Goal: Information Seeking & Learning: Understand process/instructions

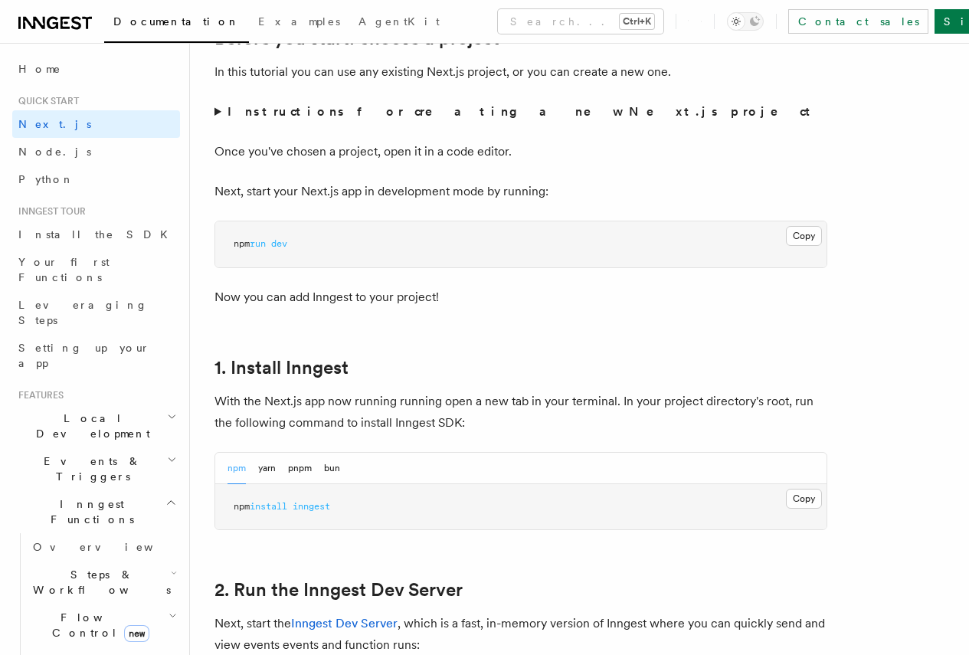
scroll to position [251, 0]
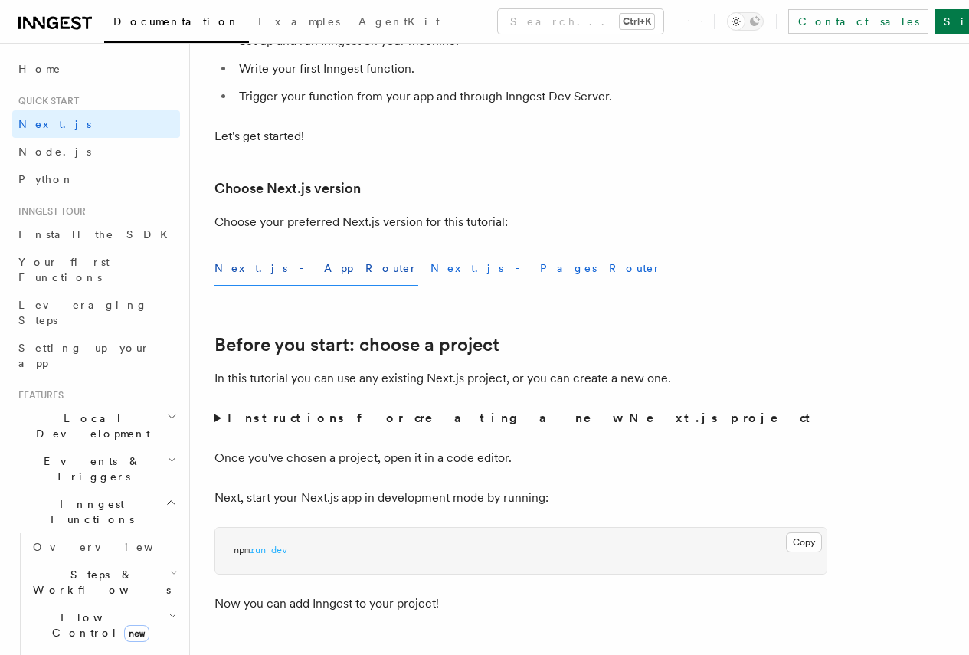
click at [430, 286] on button "Next.js - Pages Router" at bounding box center [545, 268] width 231 height 34
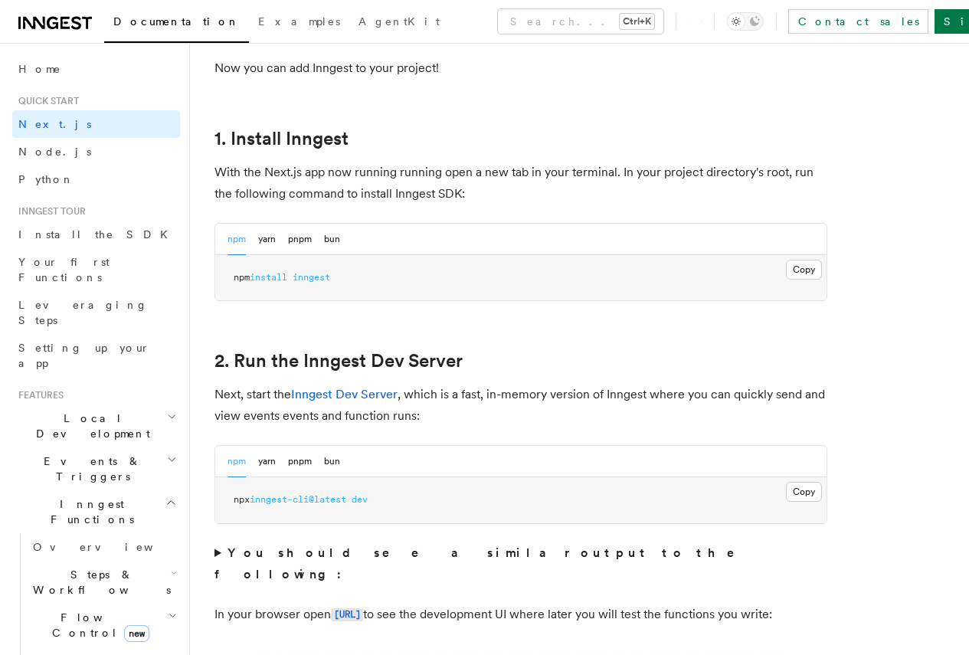
scroll to position [787, 0]
click at [304, 254] on button "pnpm" at bounding box center [300, 238] width 24 height 31
click at [786, 279] on button "Copy Copied" at bounding box center [804, 269] width 36 height 20
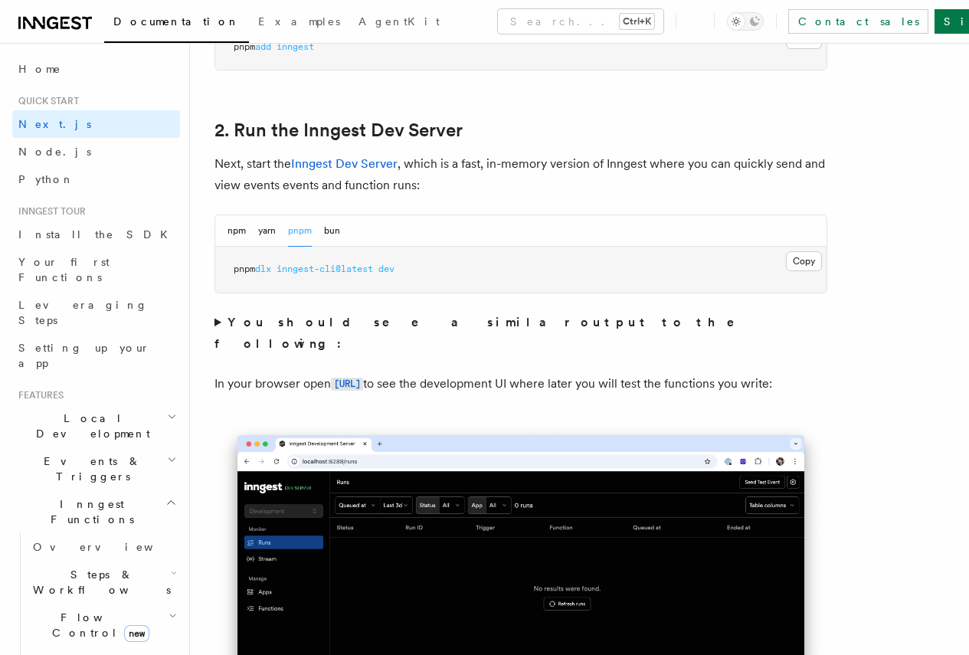
scroll to position [941, 0]
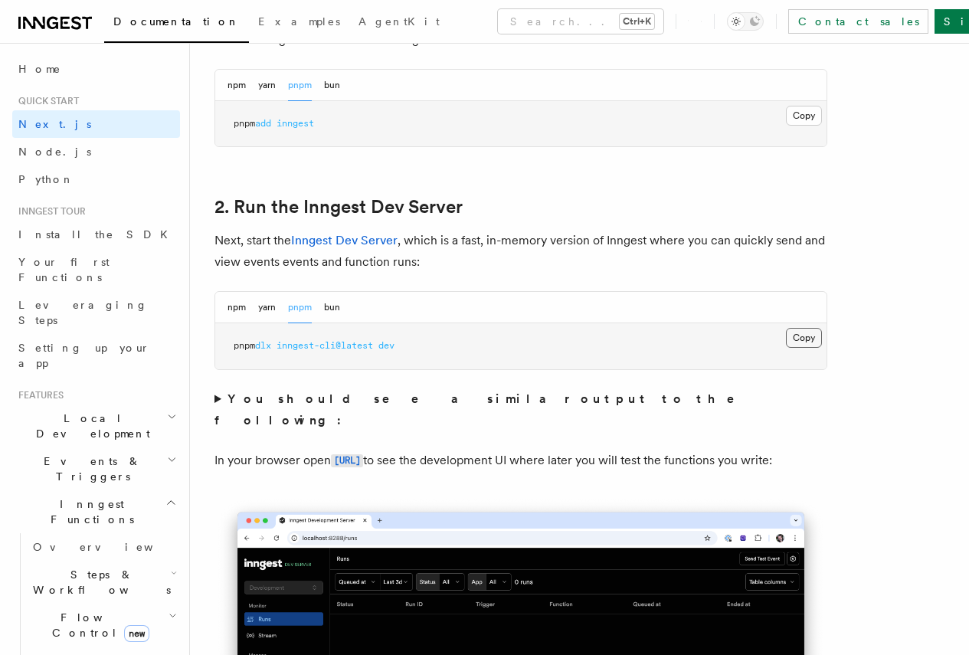
click at [786, 348] on button "Copy Copied" at bounding box center [804, 338] width 36 height 20
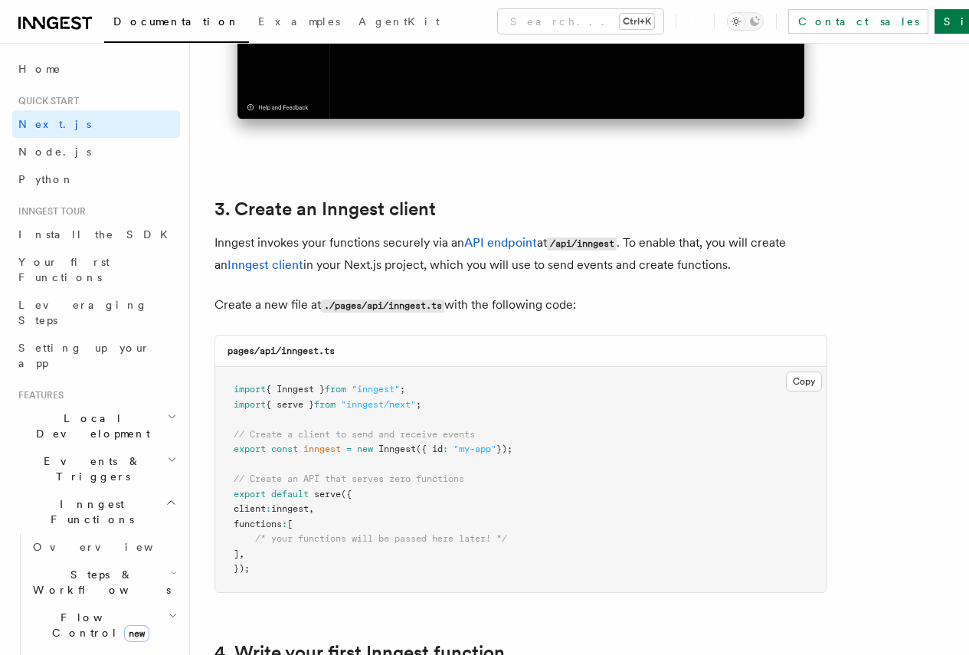
scroll to position [1707, 0]
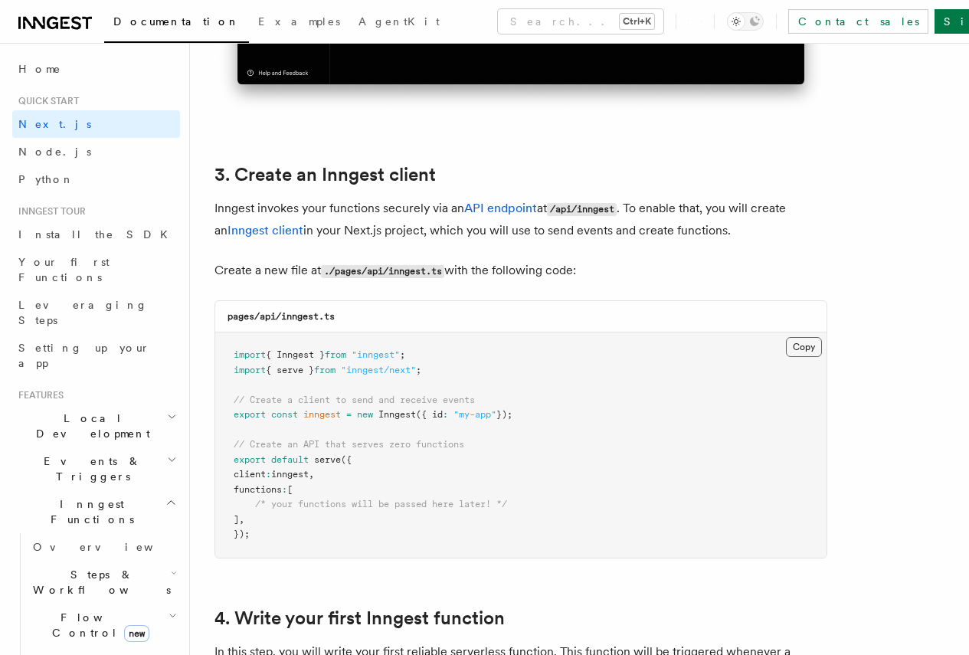
click at [786, 337] on button "Copy Copied" at bounding box center [804, 347] width 36 height 20
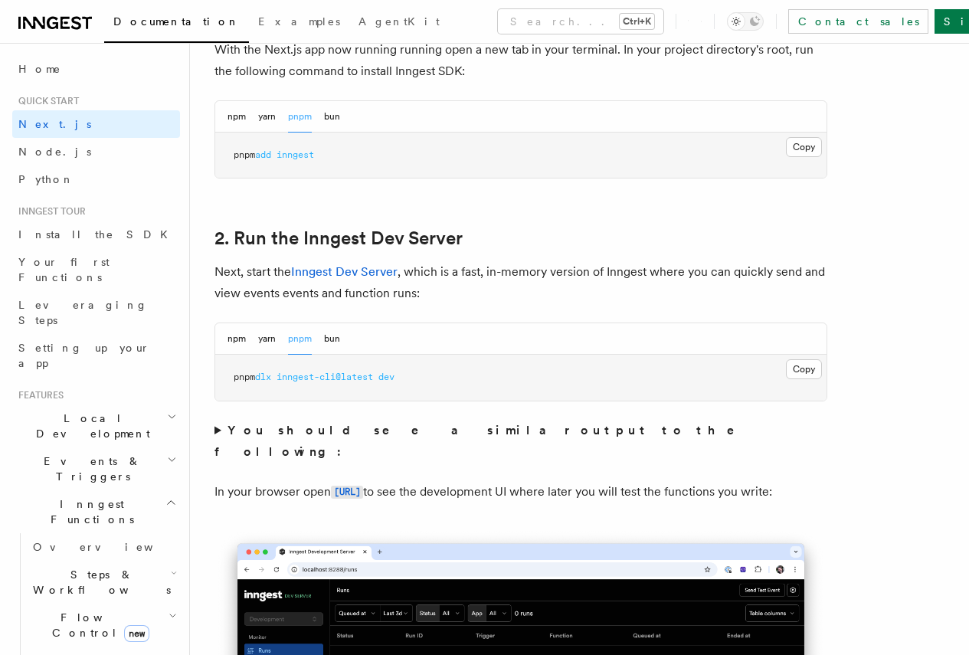
scroll to position [941, 0]
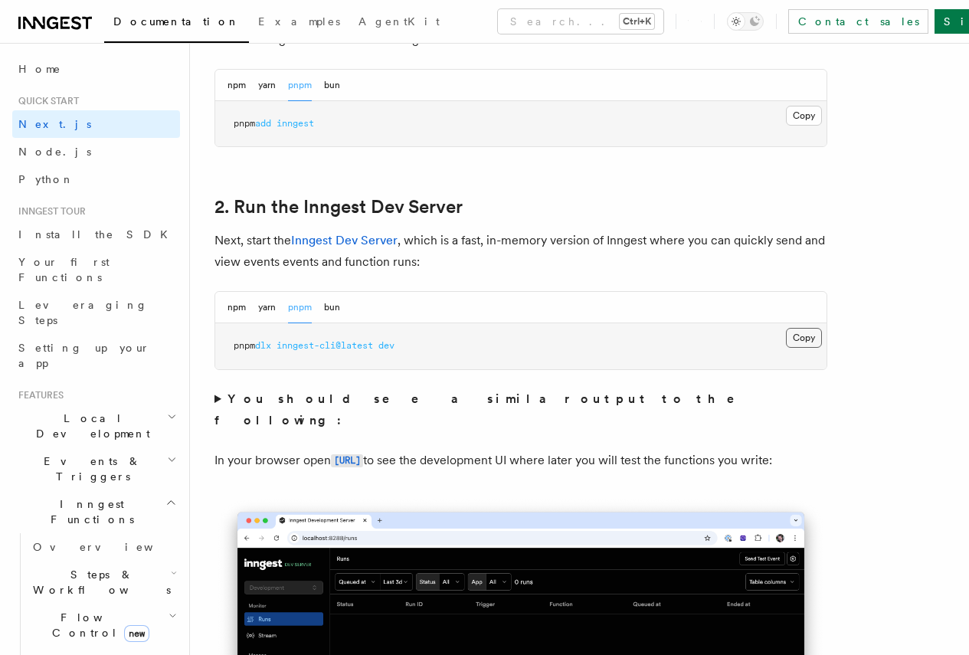
click at [786, 348] on button "Copy Copied" at bounding box center [804, 338] width 36 height 20
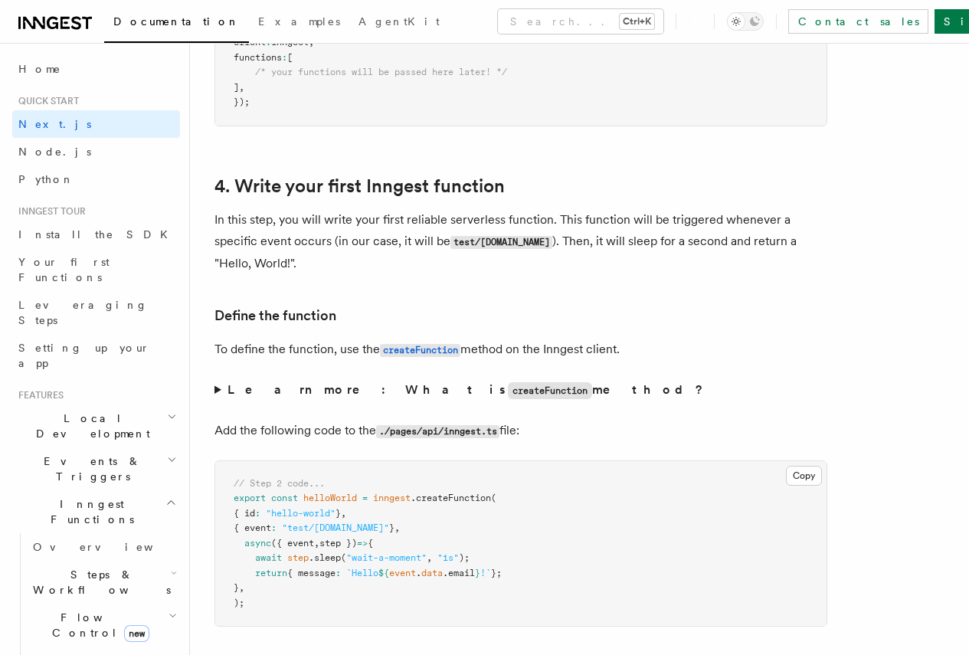
scroll to position [2166, 0]
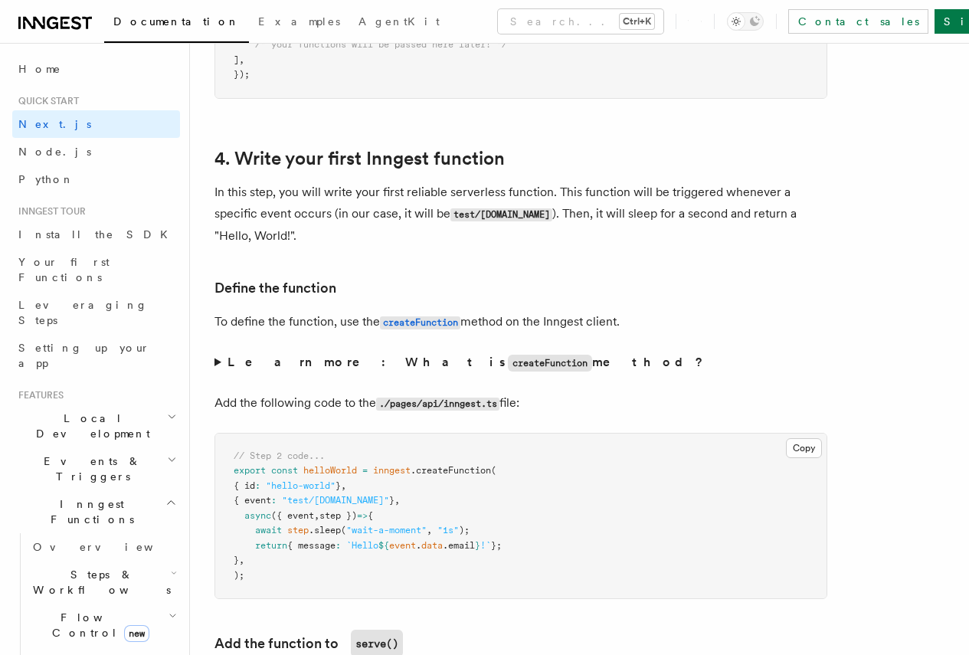
click at [244, 311] on p "To define the function, use the createFunction method on the Inngest client." at bounding box center [520, 322] width 613 height 22
click at [577, 468] on pre "// Step 2 code... export const helloWorld = inngest .createFunction ( { id : "h…" at bounding box center [520, 516] width 611 height 165
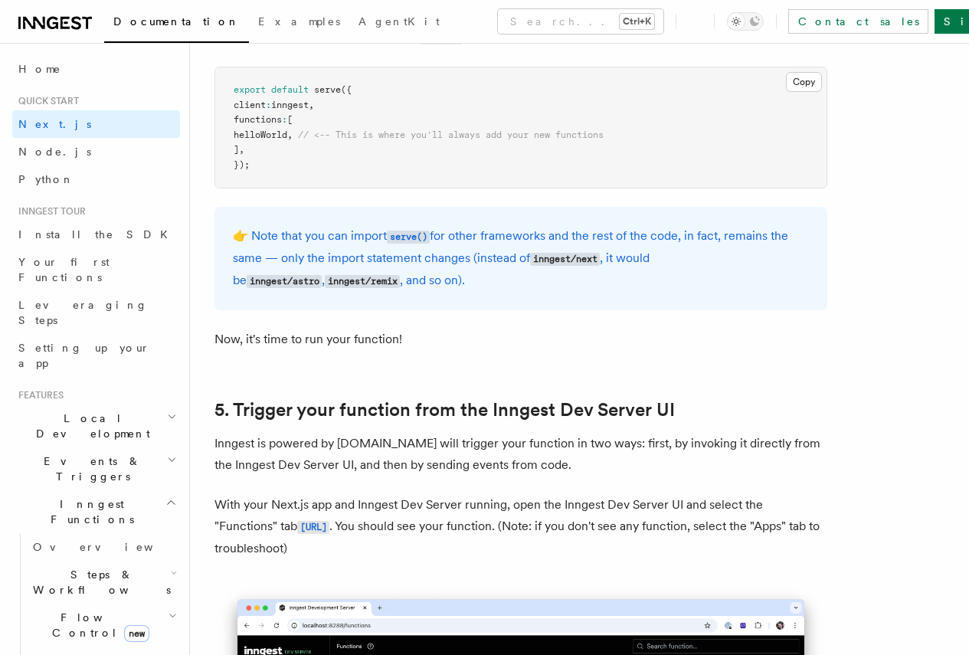
scroll to position [2626, 0]
